Goal: Task Accomplishment & Management: Use online tool/utility

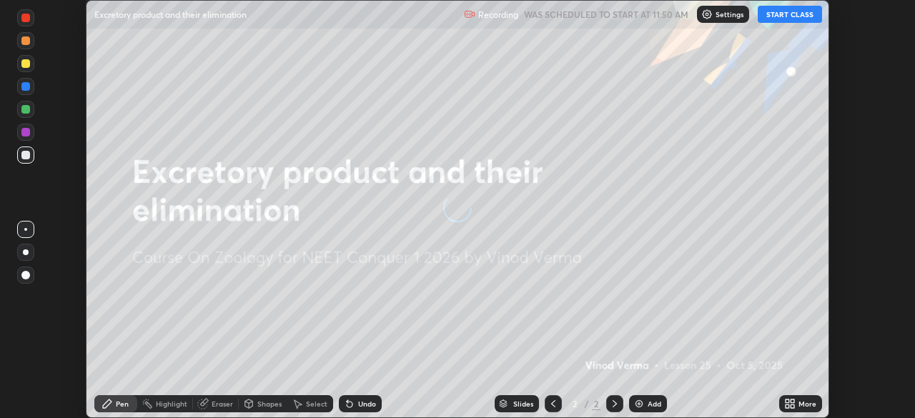
scroll to position [418, 915]
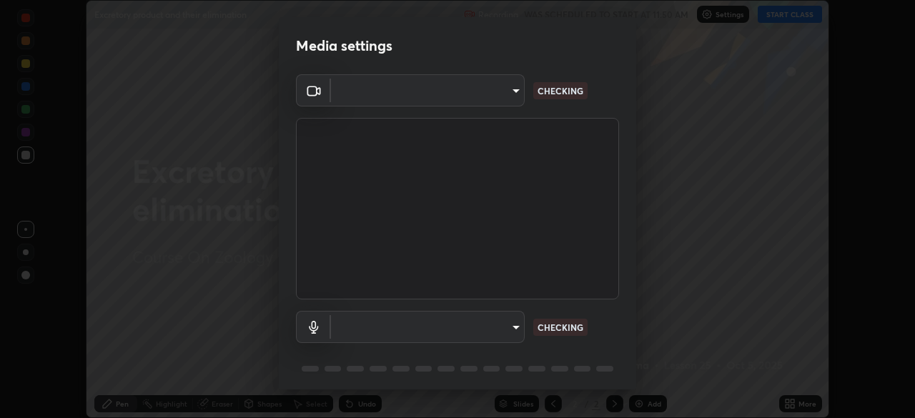
type input "1ebbe5752feb64f56c8c2ea118ab8786e931b8e280c4254c16e60950b1c2e0b6"
click at [499, 330] on body "Erase all Excretory product and their elimination Recording WAS SCHEDULED TO ST…" at bounding box center [457, 209] width 915 height 418
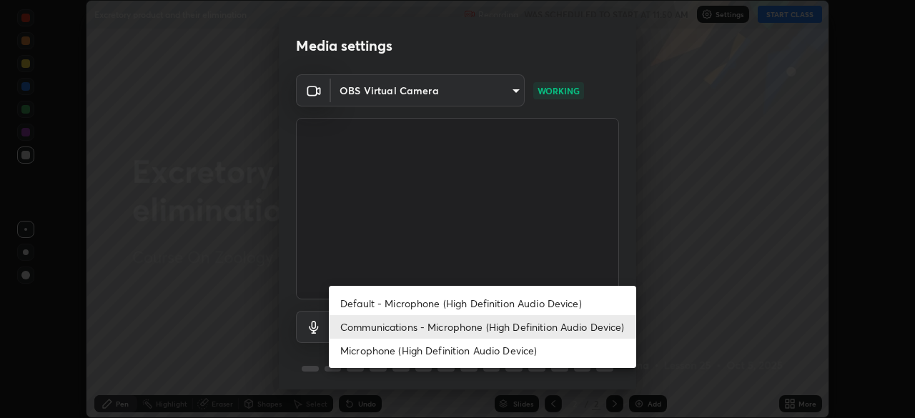
click at [533, 304] on li "Default - Microphone (High Definition Audio Device)" at bounding box center [482, 304] width 307 height 24
type input "default"
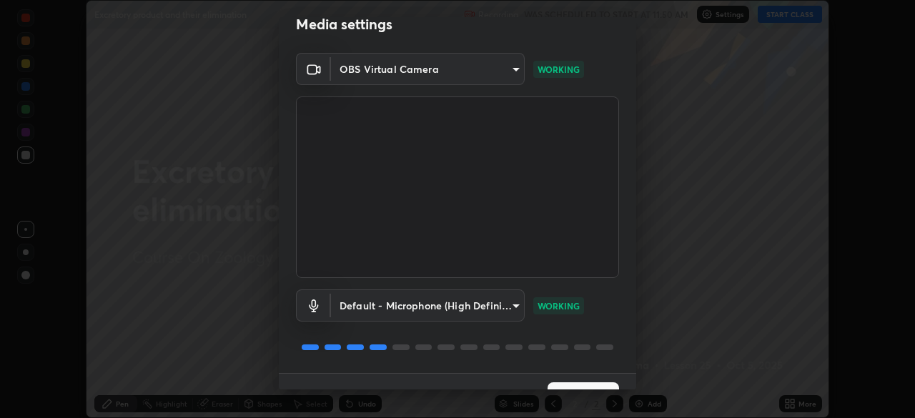
scroll to position [51, 0]
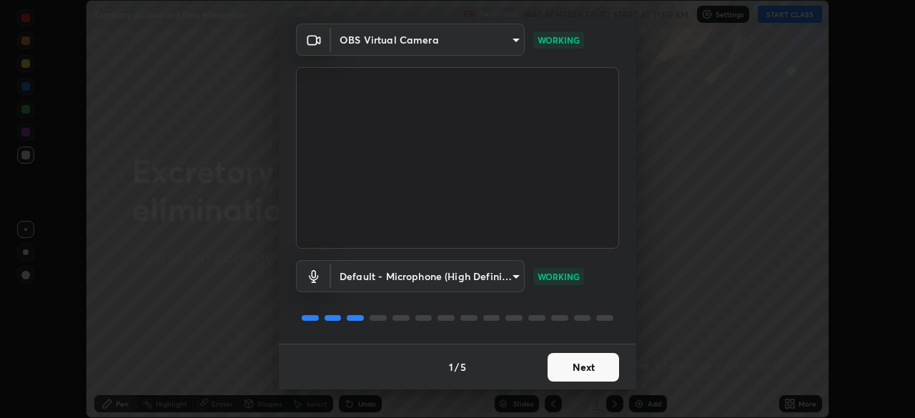
click at [585, 370] on button "Next" at bounding box center [584, 367] width 72 height 29
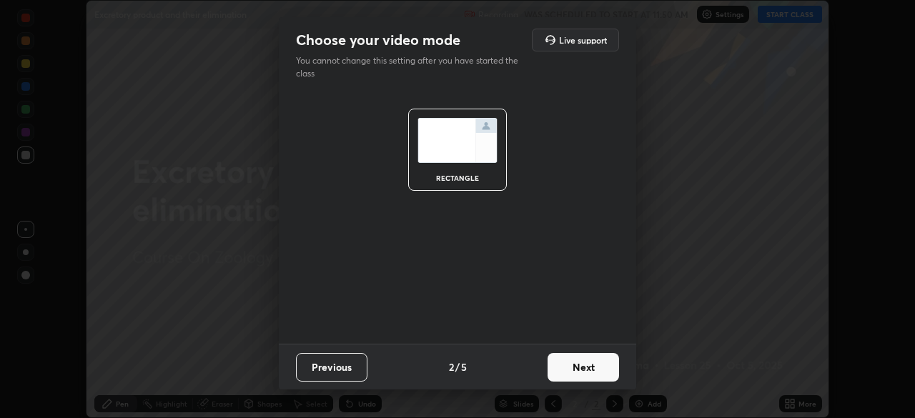
scroll to position [0, 0]
click at [591, 369] on button "Next" at bounding box center [584, 367] width 72 height 29
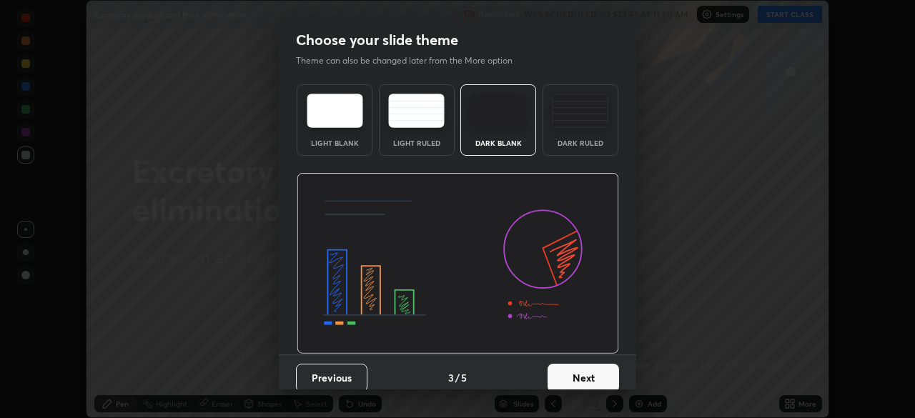
click at [596, 374] on button "Next" at bounding box center [584, 378] width 72 height 29
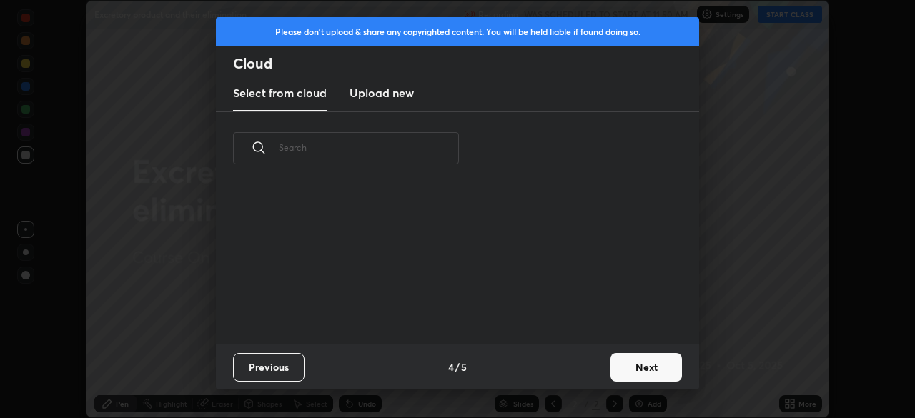
click at [637, 368] on button "Next" at bounding box center [647, 367] width 72 height 29
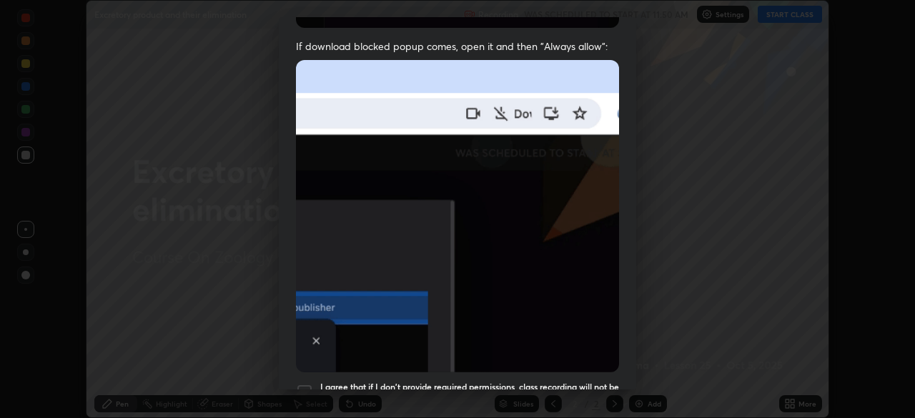
scroll to position [342, 0]
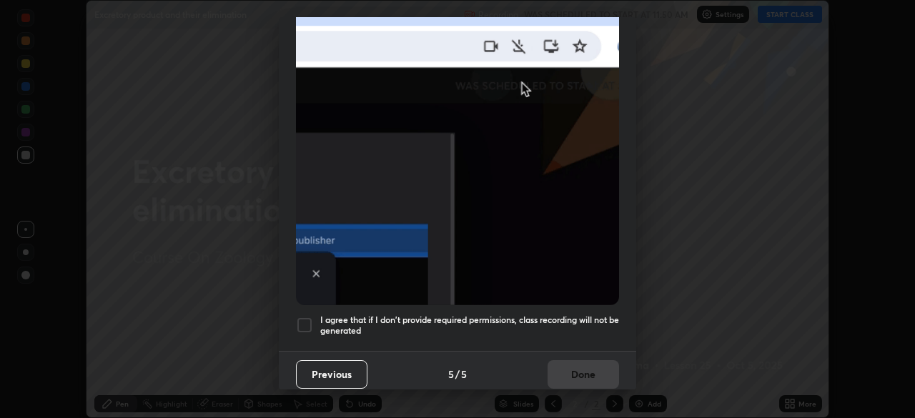
click at [564, 315] on h5 "I agree that if I don't provide required permissions, class recording will not …" at bounding box center [469, 326] width 299 height 22
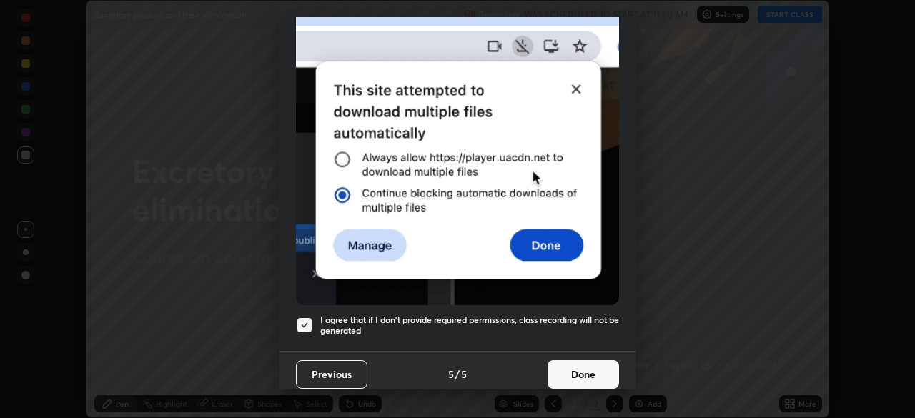
click at [569, 370] on button "Done" at bounding box center [584, 374] width 72 height 29
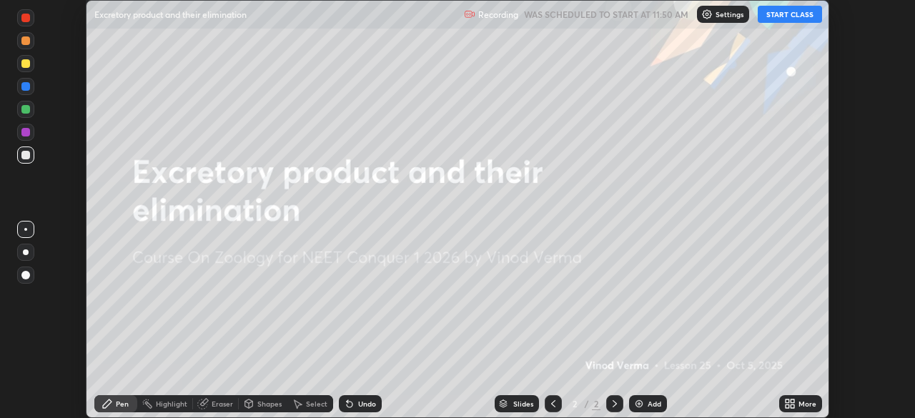
click at [788, 12] on button "START CLASS" at bounding box center [790, 14] width 64 height 17
